Goal: Task Accomplishment & Management: Use online tool/utility

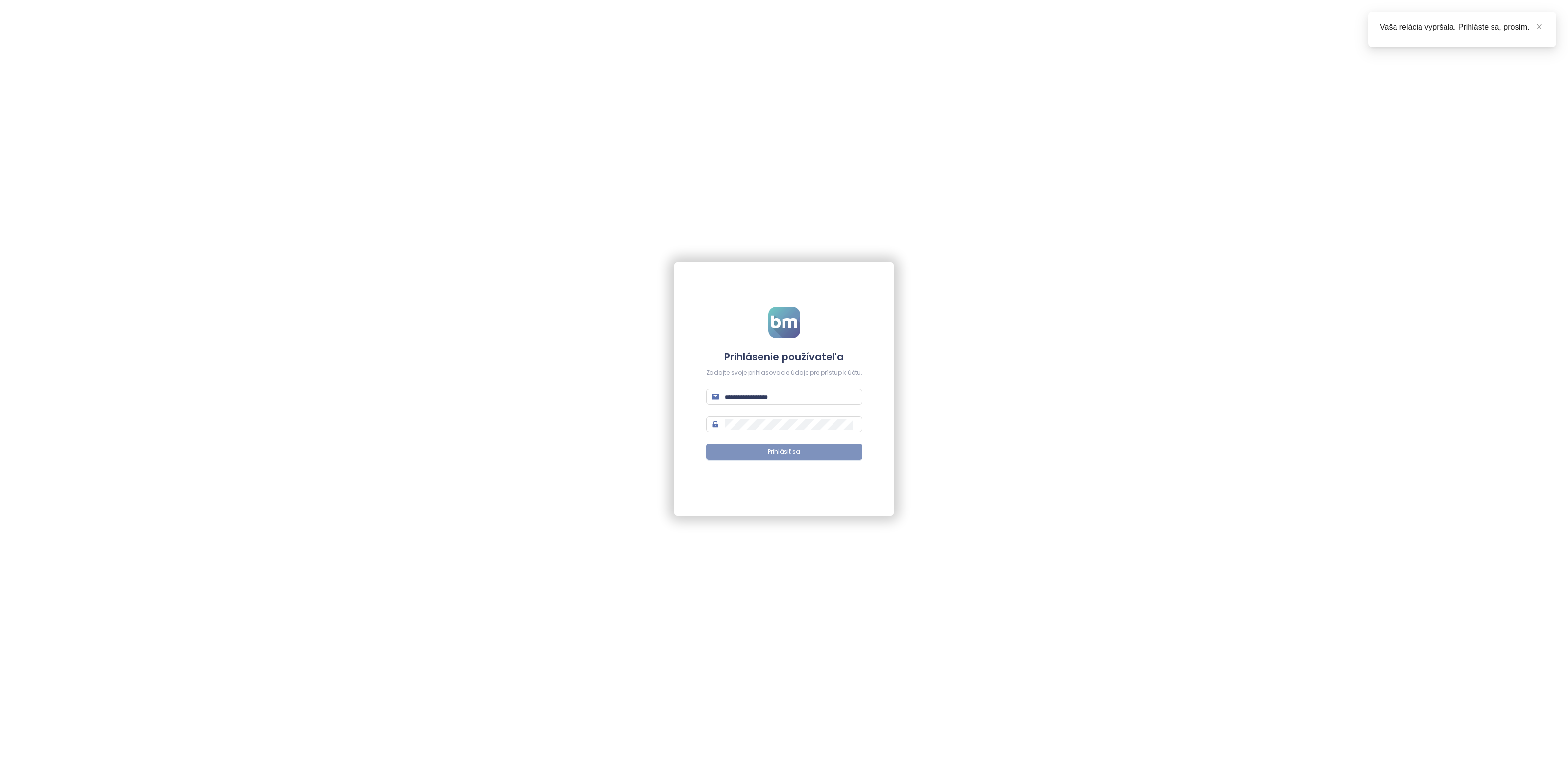
type input "**********"
click at [798, 458] on button "Prihlásiť sa" at bounding box center [784, 451] width 156 height 16
